Goal: Task Accomplishment & Management: Complete application form

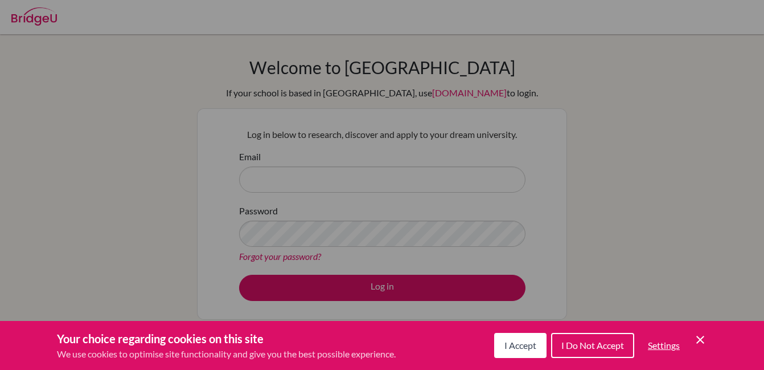
click at [536, 344] on button "I Accept" at bounding box center [520, 345] width 52 height 25
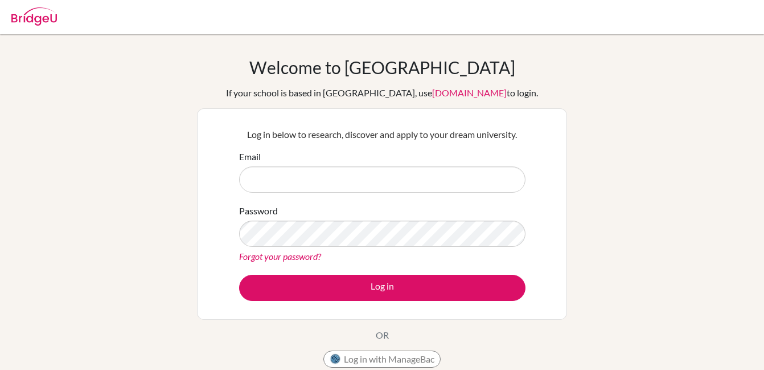
click at [383, 193] on form "Email Password Forgot your password? Log in" at bounding box center [382, 225] width 287 height 151
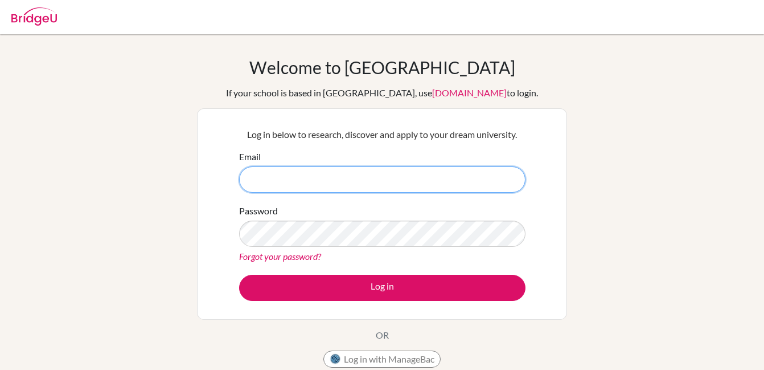
click at [360, 179] on input "Email" at bounding box center [382, 179] width 287 height 26
type input "[EMAIL_ADDRESS][DOMAIN_NAME]"
click at [239, 275] on button "Log in" at bounding box center [382, 288] width 287 height 26
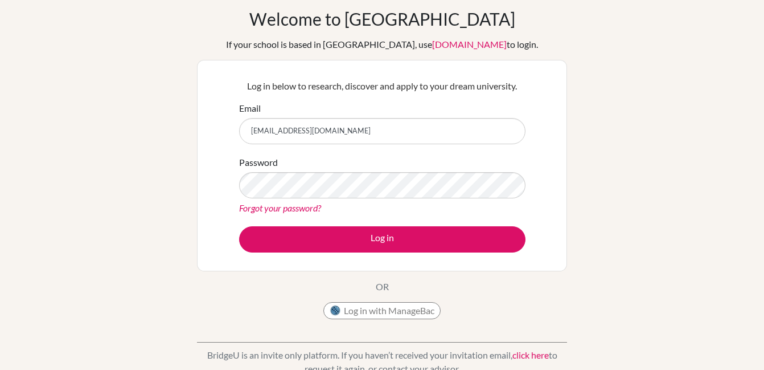
scroll to position [49, 0]
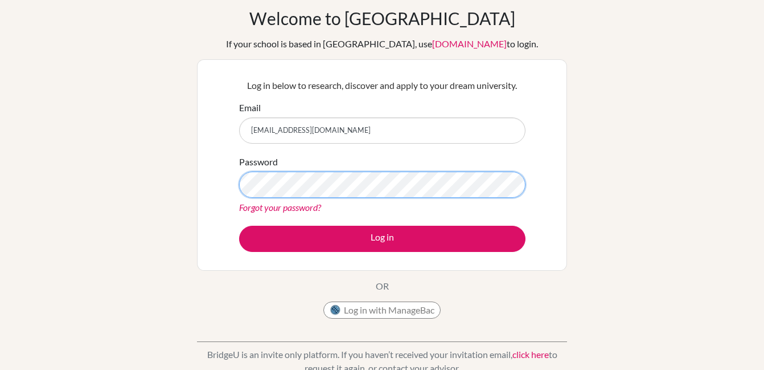
click at [239, 226] on button "Log in" at bounding box center [382, 239] width 287 height 26
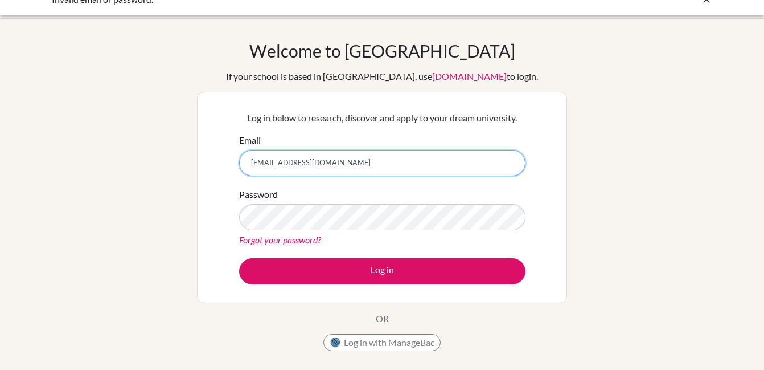
scroll to position [58, 0]
